Goal: Information Seeking & Learning: Learn about a topic

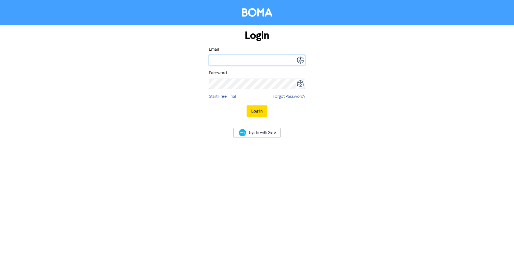
type input "[EMAIL_ADDRESS][DOMAIN_NAME]"
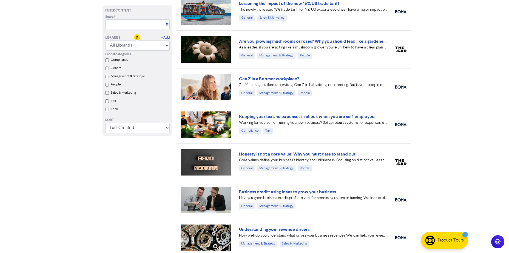
scroll to position [466, 0]
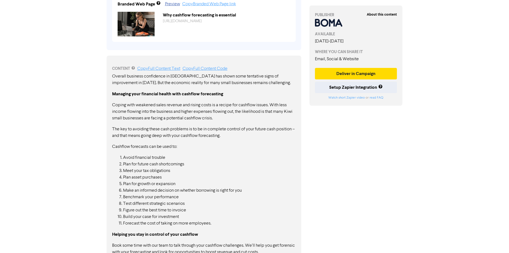
scroll to position [248, 0]
